Goal: Information Seeking & Learning: Learn about a topic

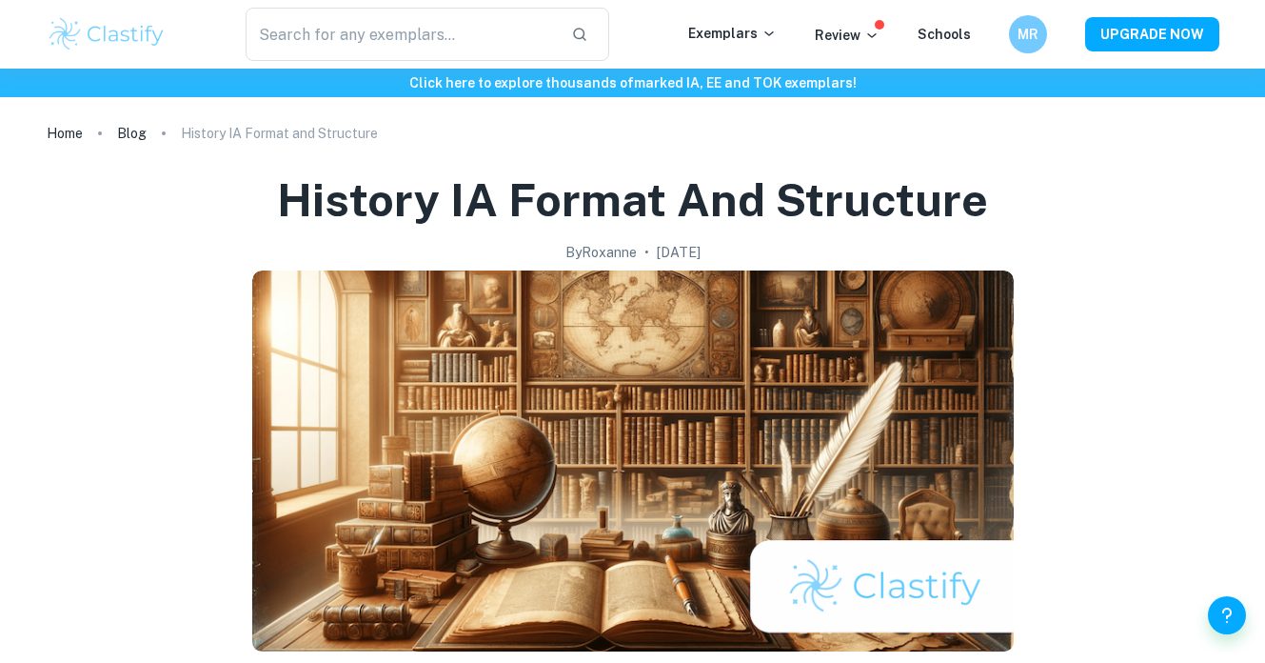
checkbox input "true"
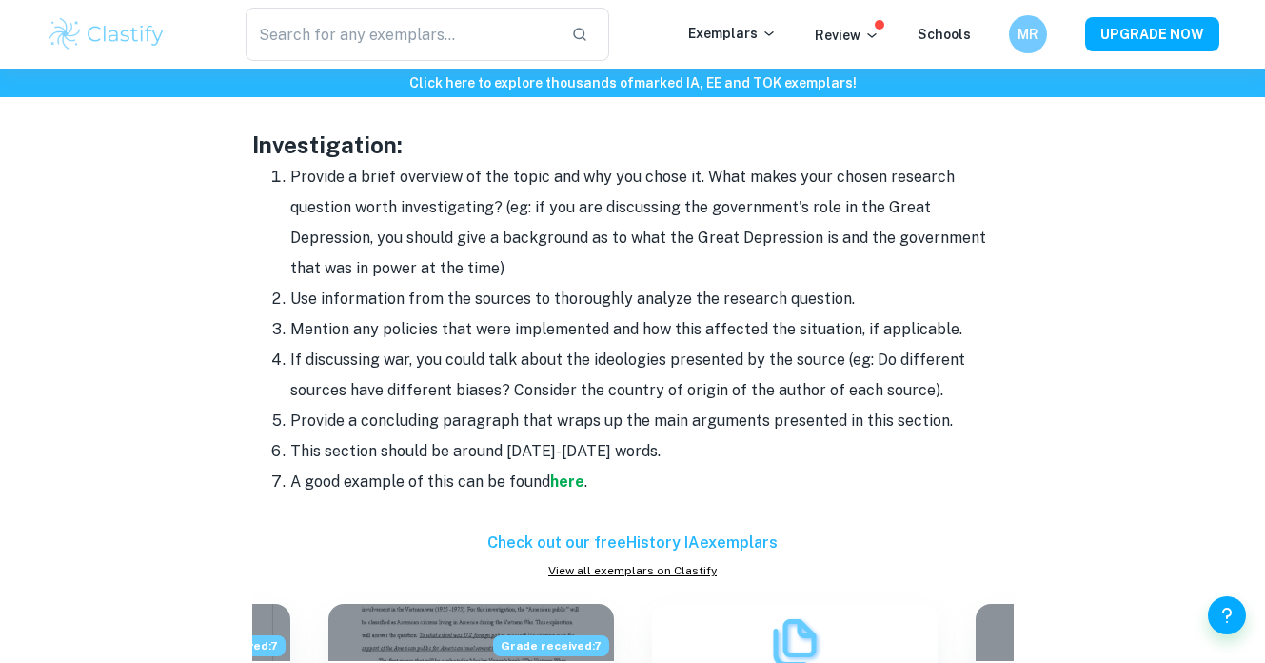
scroll to position [1883, 0]
click at [290, 174] on li "Provide a brief overview of the topic and why you chose it. What makes your cho…" at bounding box center [652, 222] width 724 height 122
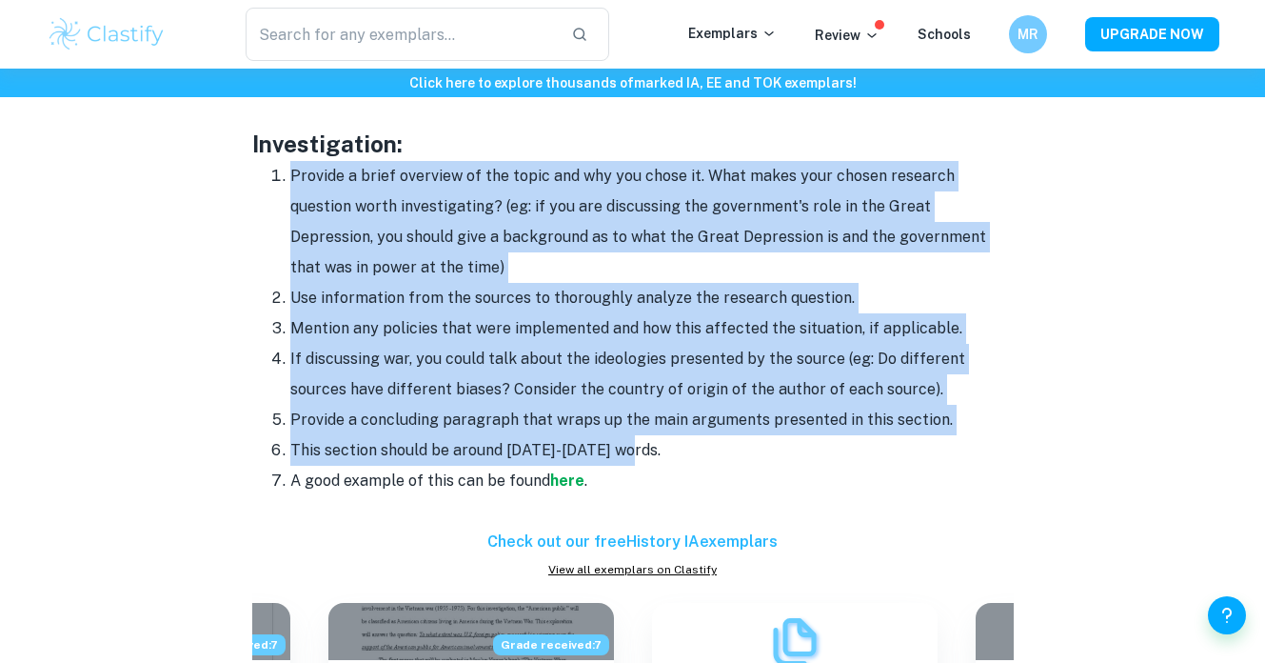
drag, startPoint x: 291, startPoint y: 177, endPoint x: 636, endPoint y: 456, distance: 443.4
click at [636, 456] on ol "Provide a brief overview of the topic and why you chose it. What makes your cho…" at bounding box center [633, 328] width 762 height 335
copy ol "Provide a brief overview of the topic and why you chose it. What makes your cho…"
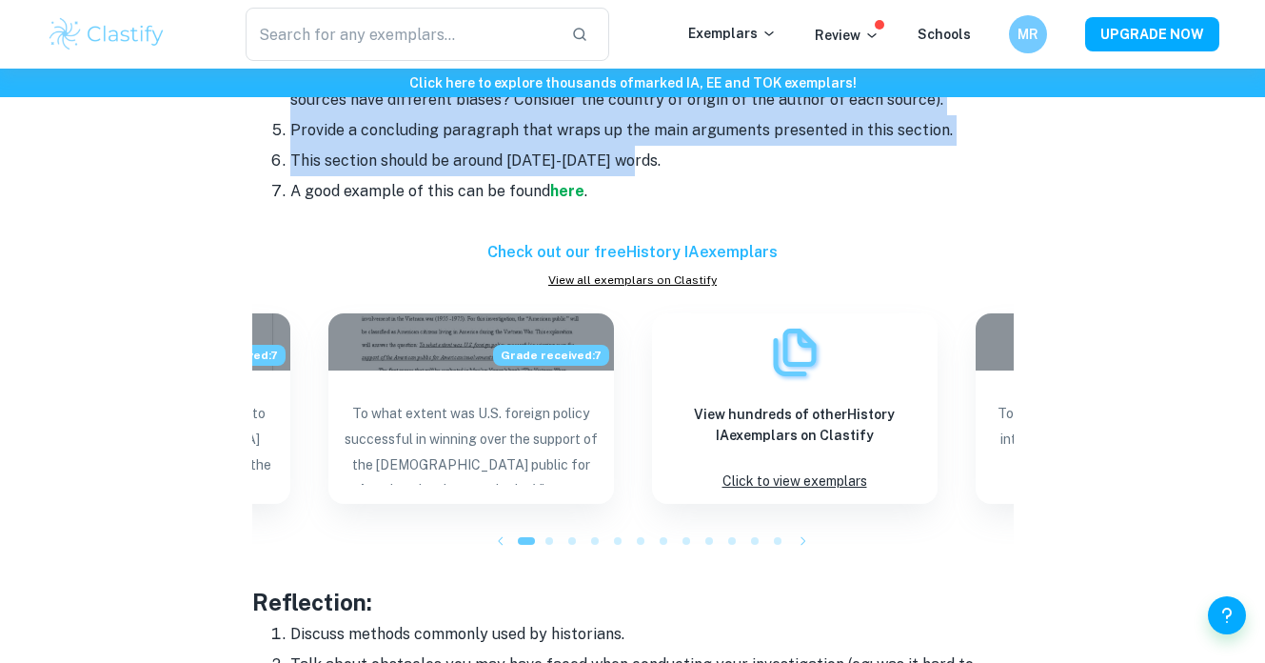
scroll to position [2539, 0]
